Goal: Navigation & Orientation: Find specific page/section

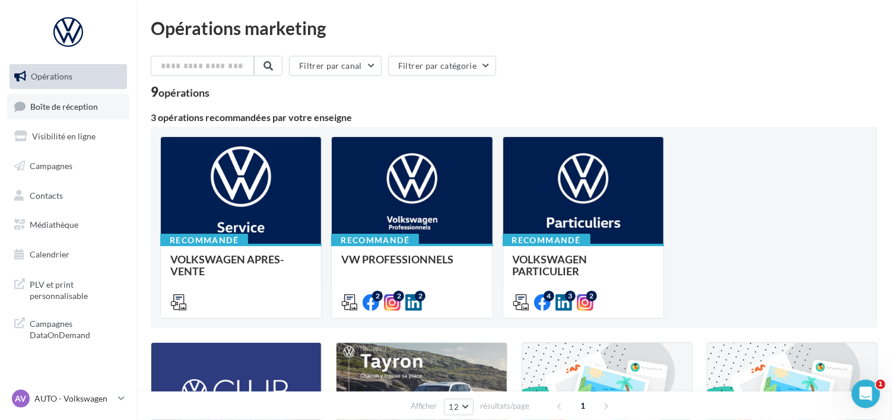
click at [56, 103] on span "Boîte de réception" at bounding box center [64, 106] width 68 height 10
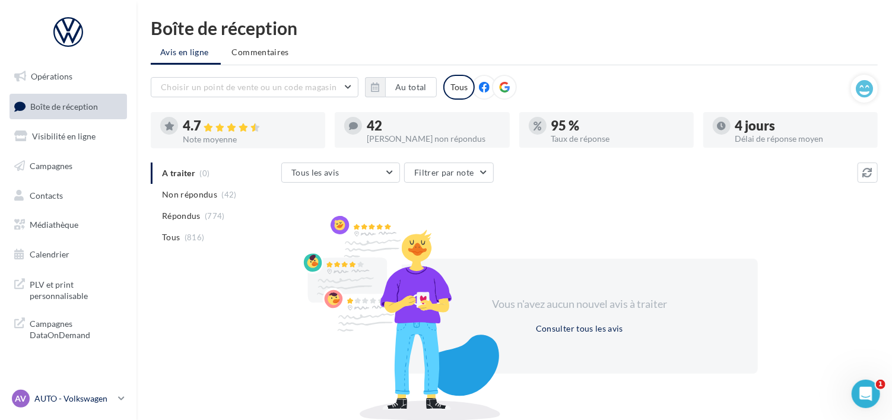
click at [75, 395] on p "AUTO - Volkswagen" at bounding box center [73, 399] width 79 height 12
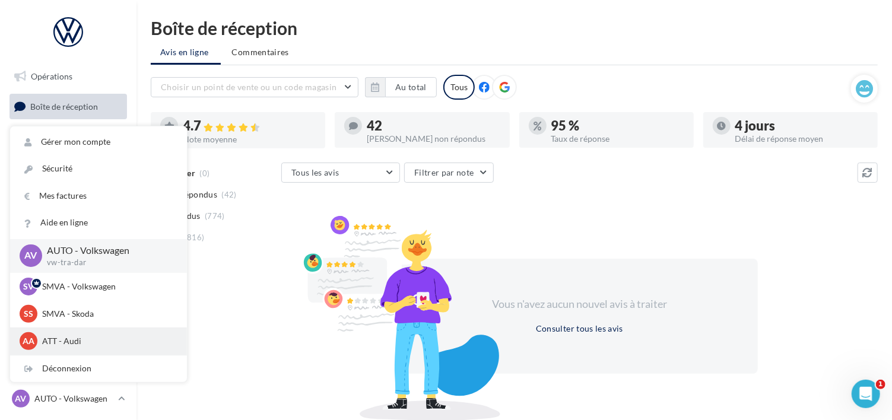
click at [59, 340] on p "ATT - Audi" at bounding box center [107, 341] width 131 height 12
